Goal: Task Accomplishment & Management: Use online tool/utility

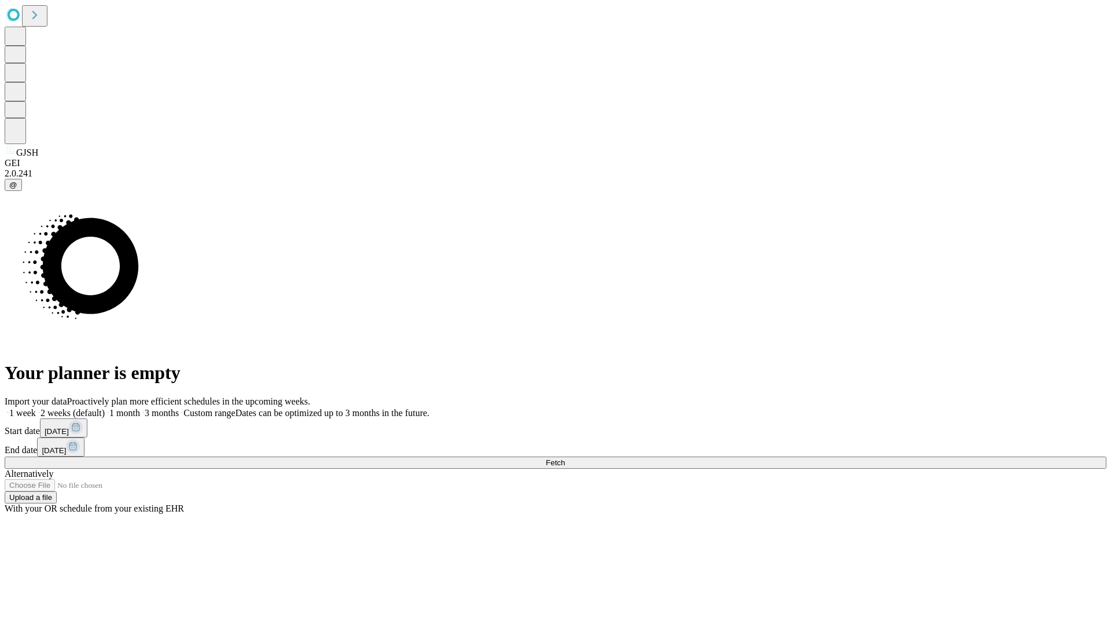
click at [565, 458] on span "Fetch" at bounding box center [555, 462] width 19 height 9
